Goal: Task Accomplishment & Management: Manage account settings

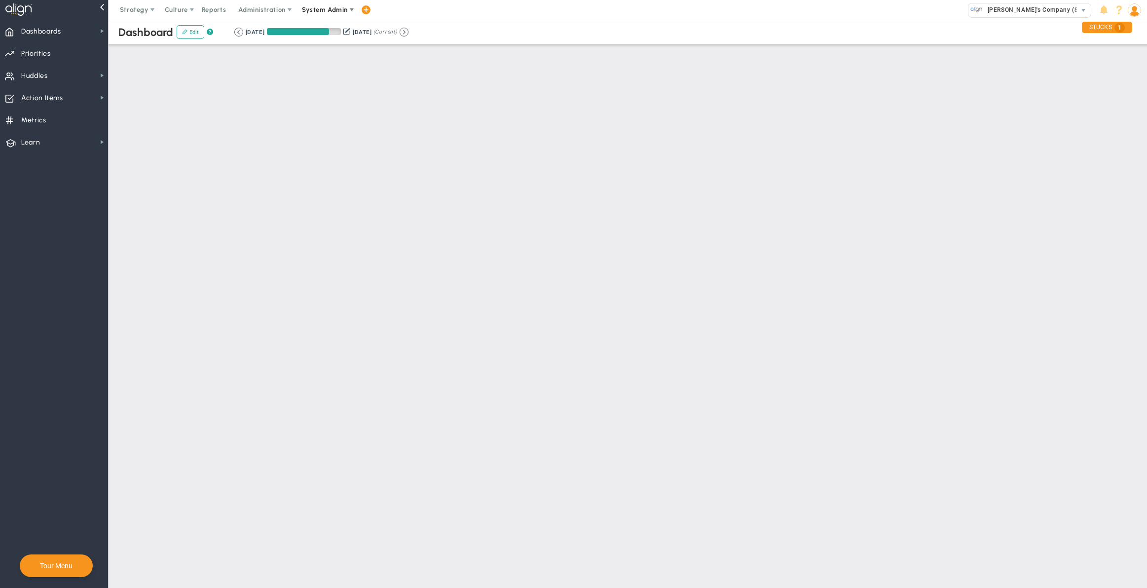
click at [320, 15] on span "System Admin" at bounding box center [325, 10] width 62 height 20
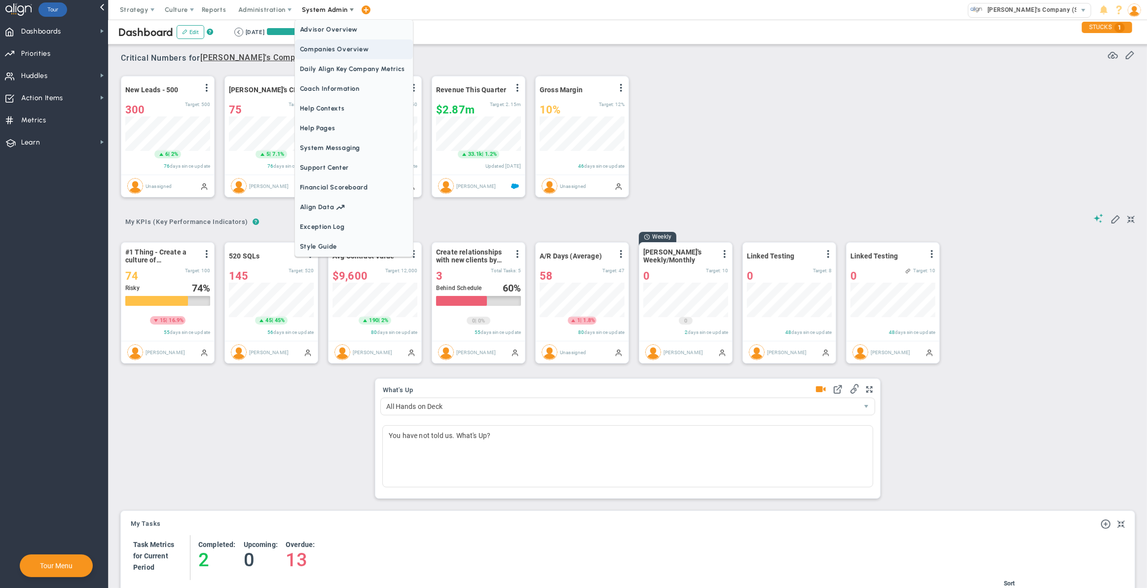
click at [329, 51] on span "Companies Overview" at bounding box center [354, 49] width 118 height 20
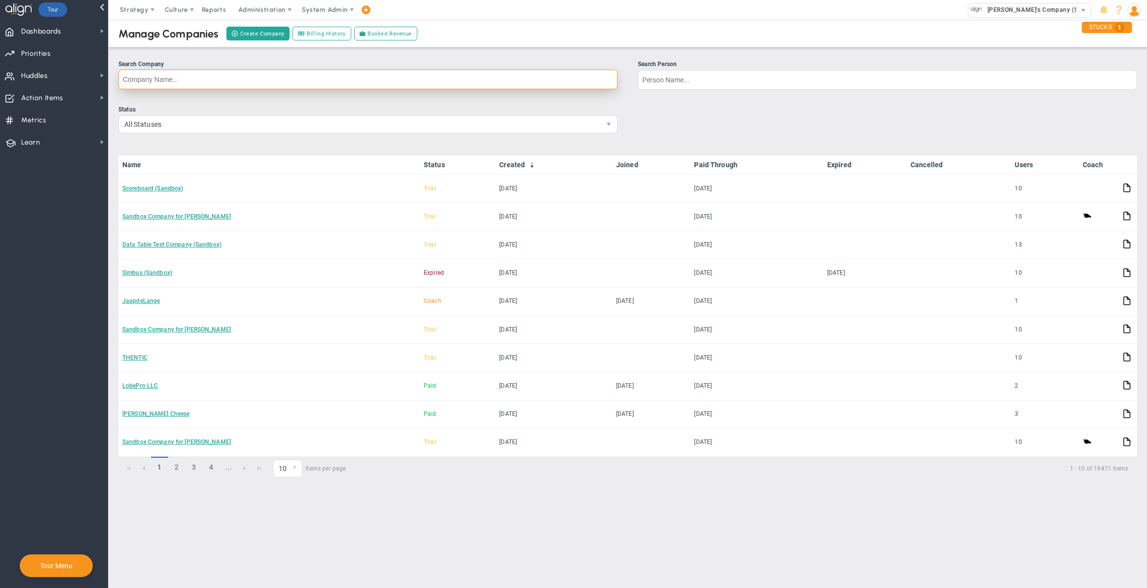
click at [316, 81] on input "Search Company" at bounding box center [367, 80] width 499 height 20
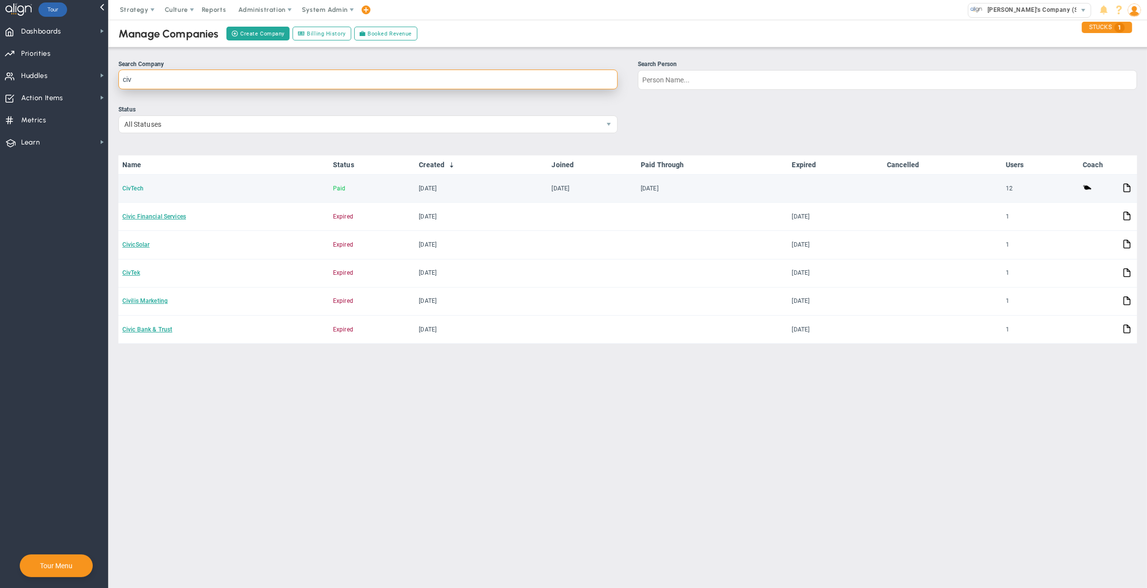
type input "civ"
click at [139, 187] on link "CivTech" at bounding box center [132, 188] width 21 height 7
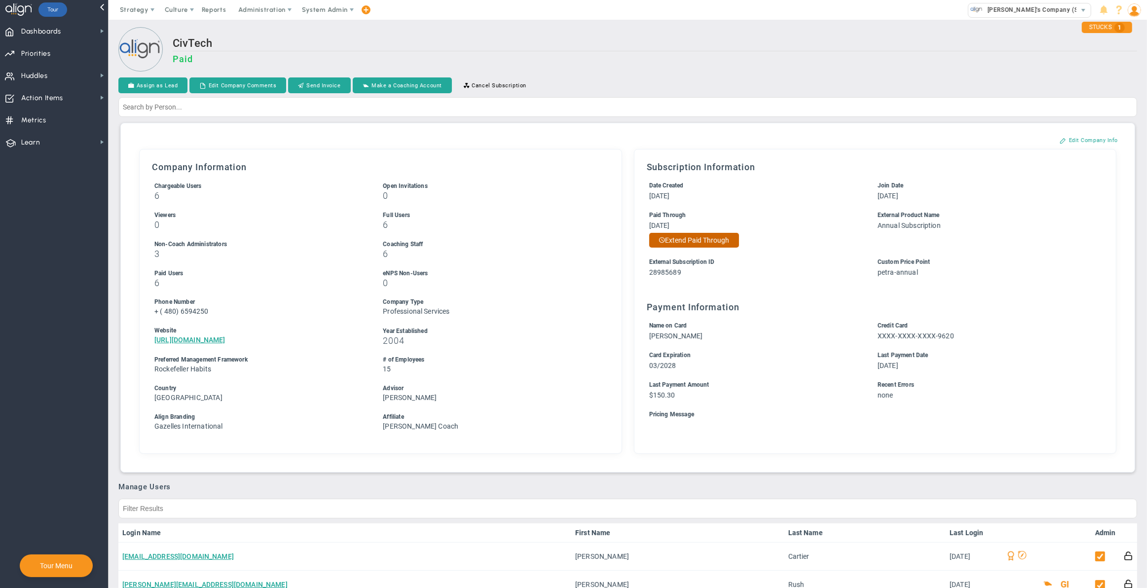
click at [714, 242] on button "Extend Paid Through" at bounding box center [694, 240] width 90 height 15
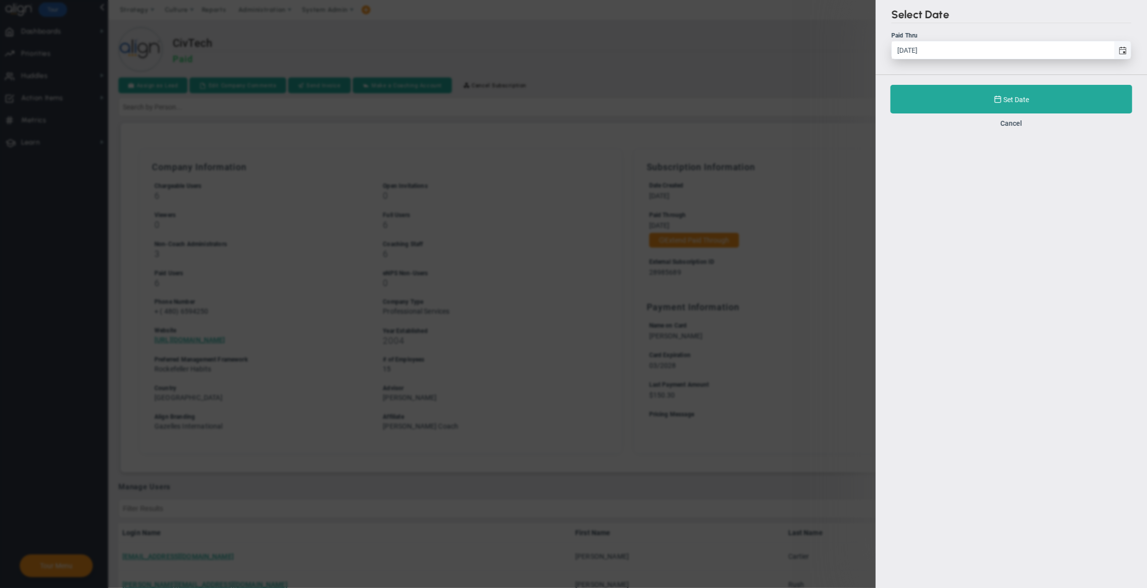
click at [1123, 56] on span "select" at bounding box center [1122, 49] width 17 height 17
click at [1114, 56] on input "[DATE]" at bounding box center [1003, 49] width 222 height 17
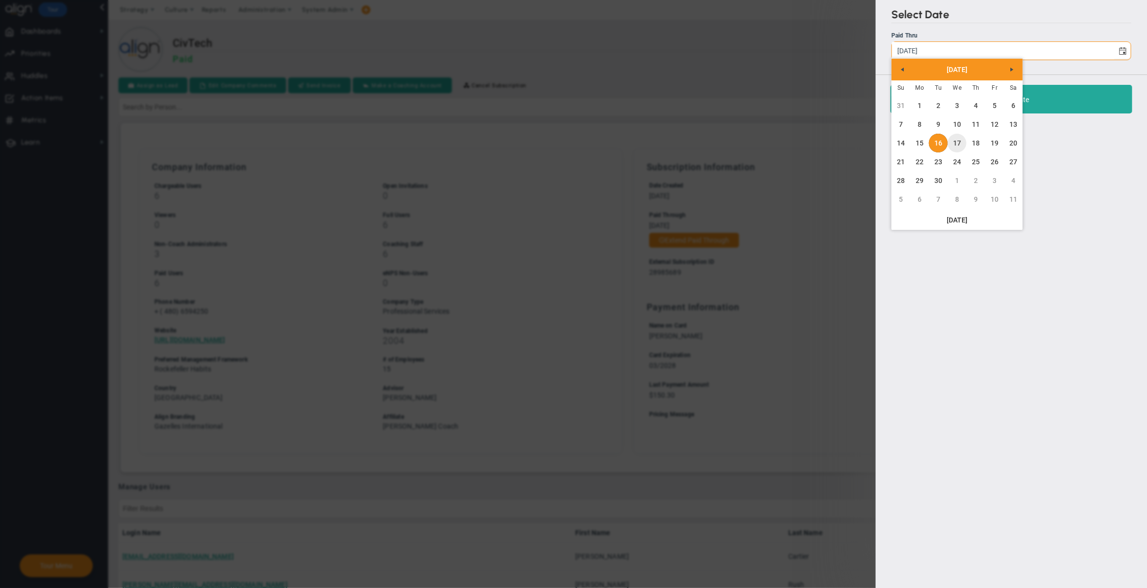
click at [959, 138] on link "17" at bounding box center [957, 143] width 19 height 19
type input "[DATE]"
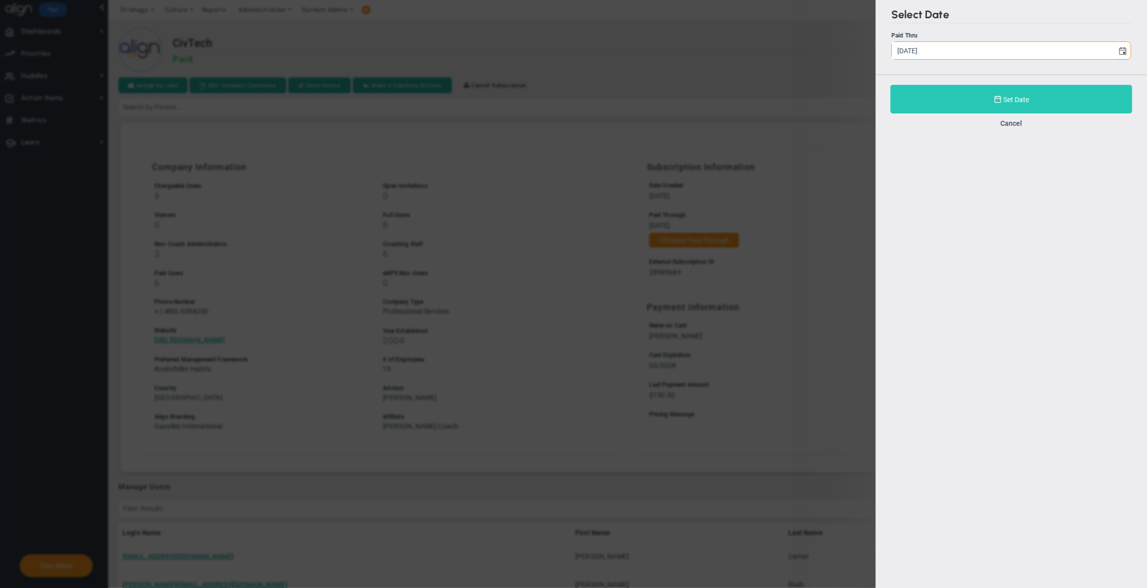
click at [944, 98] on button "Set Date" at bounding box center [1011, 99] width 242 height 29
